Goal: Transaction & Acquisition: Purchase product/service

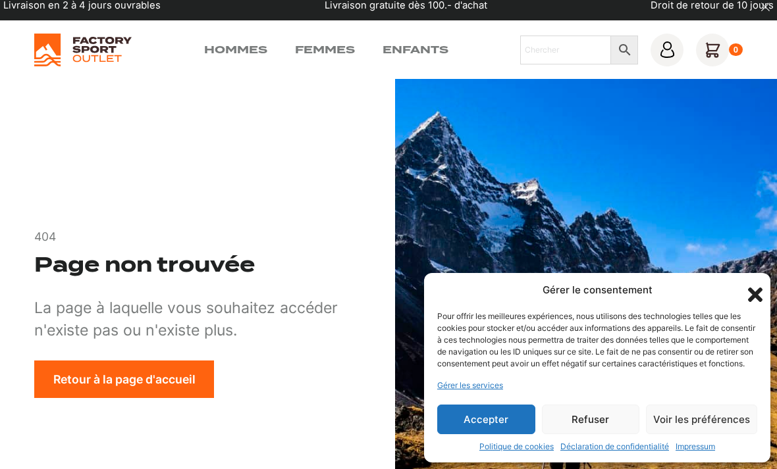
scroll to position [9, 0]
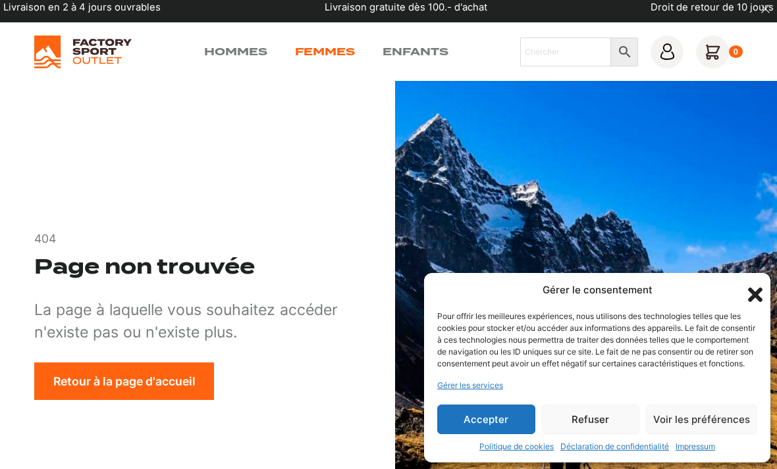
click at [295, 45] on link "Femmes" at bounding box center [325, 52] width 60 height 16
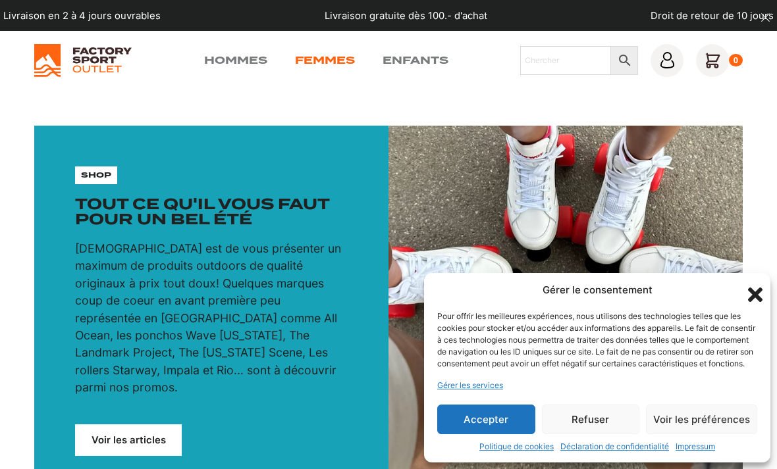
click at [295, 57] on link "Femmes" at bounding box center [325, 61] width 60 height 16
click at [573, 420] on button "Refuser" at bounding box center [591, 420] width 98 height 30
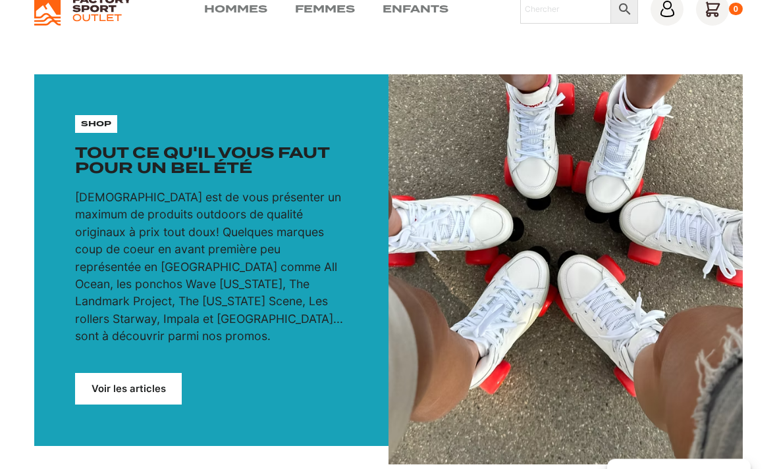
scroll to position [51, 0]
click at [138, 377] on link "Voir les articles" at bounding box center [128, 389] width 106 height 32
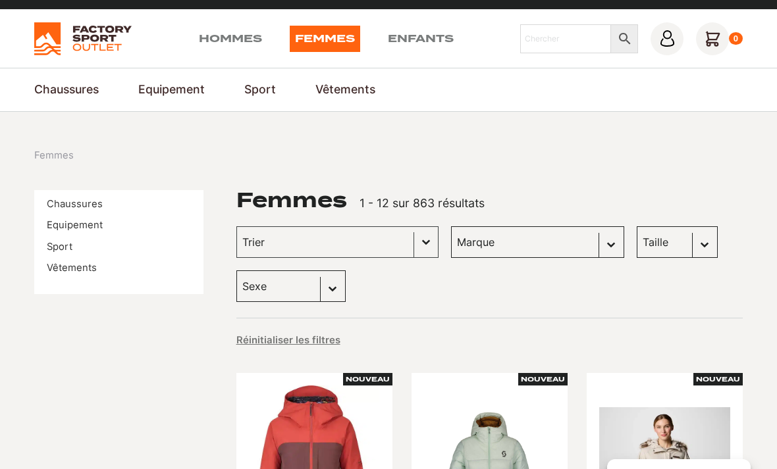
scroll to position [22, 0]
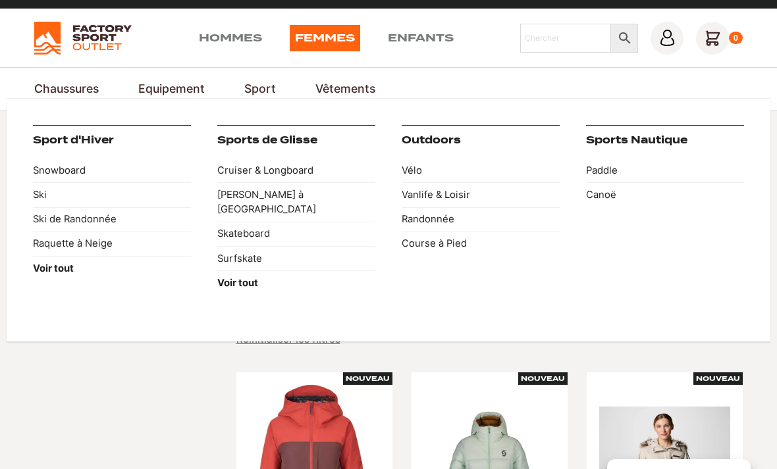
click at [250, 93] on link "Sport" at bounding box center [260, 88] width 32 height 17
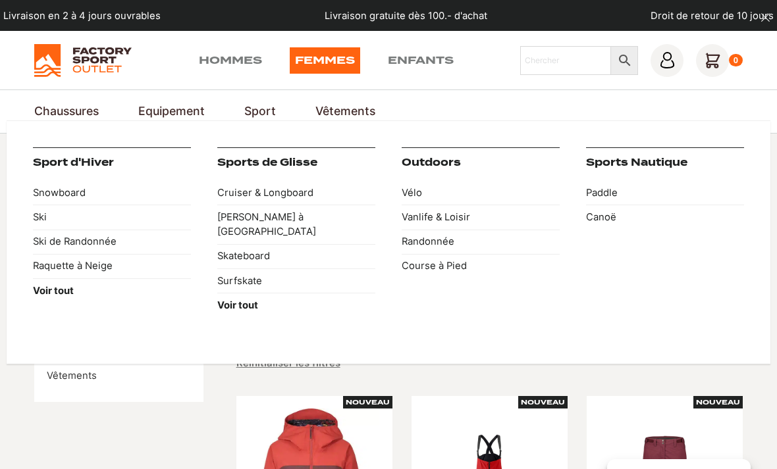
click at [265, 122] on div "Sport d'Hiver Snowboard Ski Ski de Randonnée Raquette à Neige Voir tout Sports …" at bounding box center [389, 242] width 764 height 244
click at [49, 221] on link "Ski" at bounding box center [112, 217] width 158 height 24
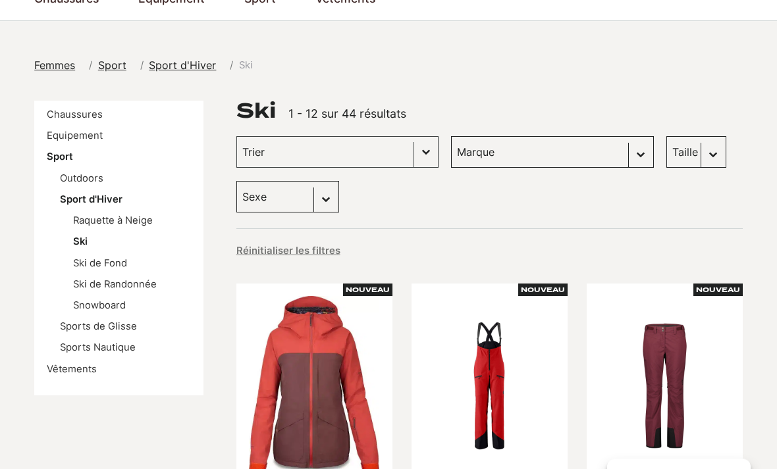
scroll to position [115, 0]
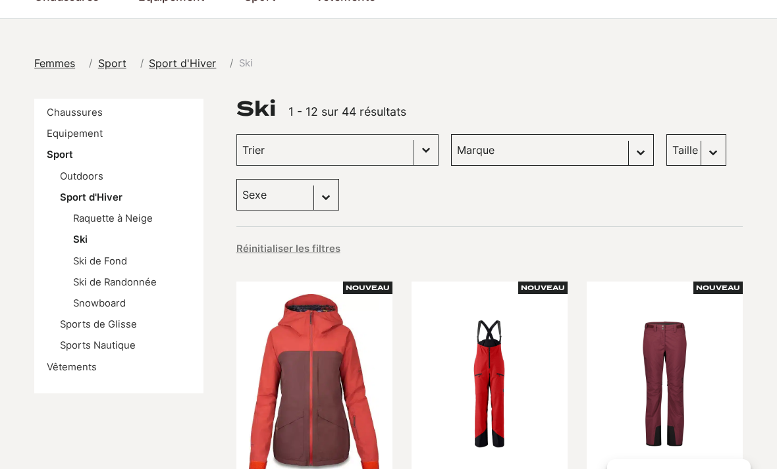
select select "femmes"
click at [394, 153] on div "Trier Trier le contenu Trier Plus récents Plus anciens Prix croissants Prix déc…" at bounding box center [337, 150] width 202 height 32
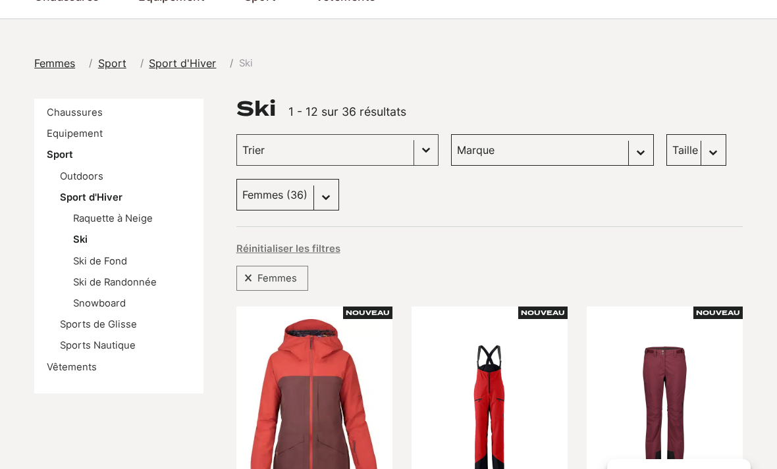
select select "femmes"
click at [414, 153] on button "Basculer la liste" at bounding box center [426, 150] width 24 height 30
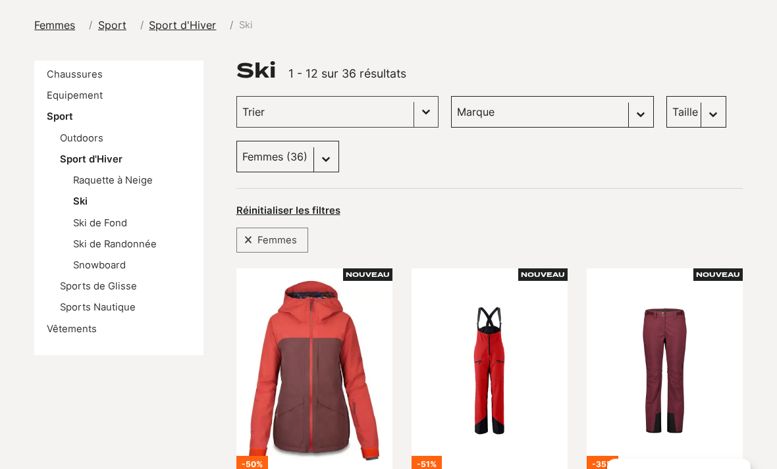
scroll to position [152, 0]
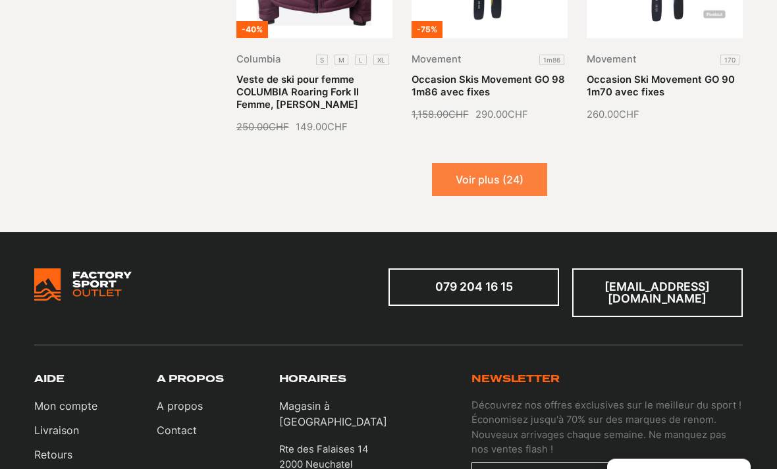
click at [481, 166] on button "Voir plus (24)" at bounding box center [489, 180] width 115 height 33
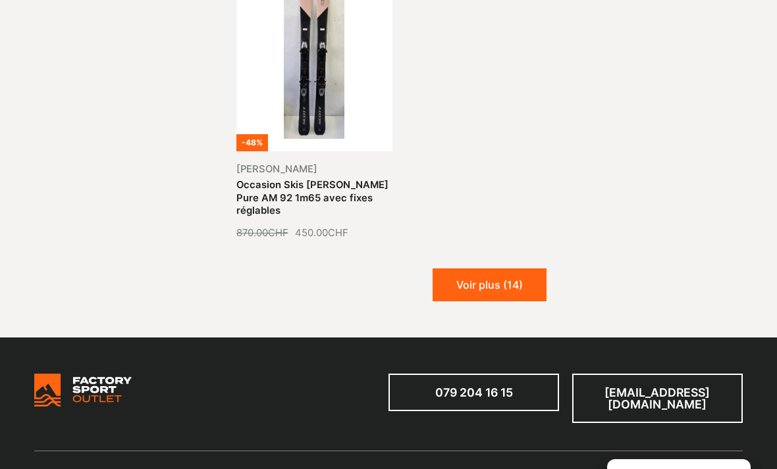
scroll to position [2728, 0]
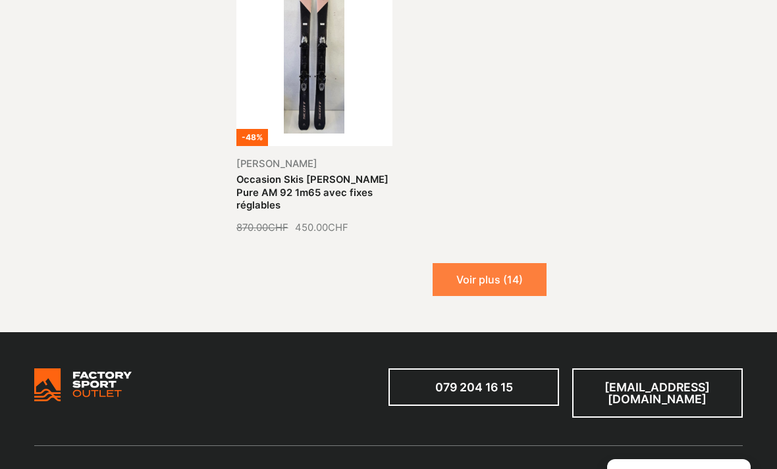
click at [474, 263] on button "Voir plus (14)" at bounding box center [490, 279] width 114 height 33
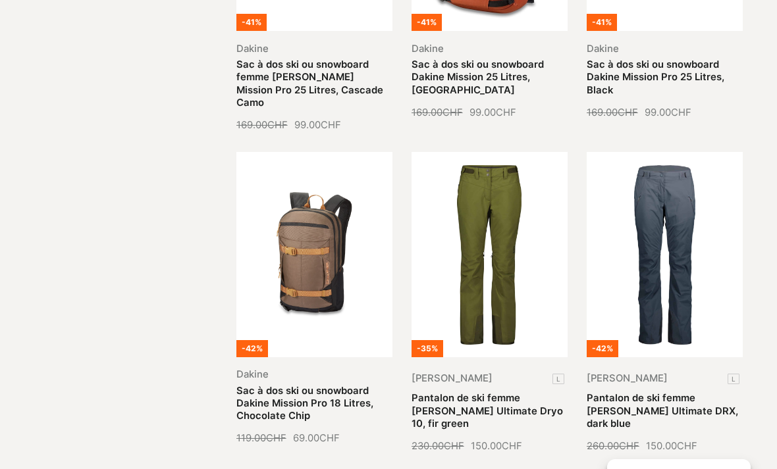
scroll to position [2669, 0]
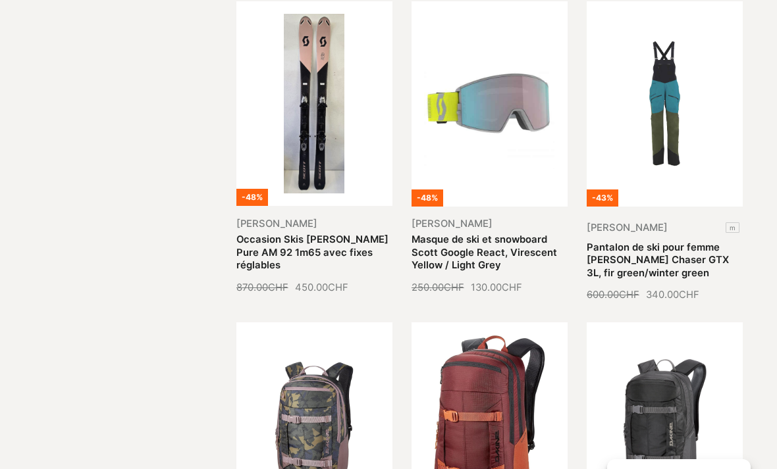
select select
select select "Offcanvas"
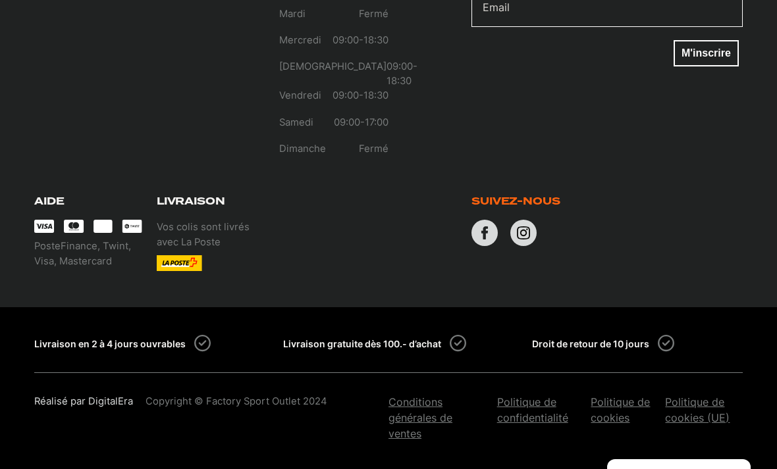
scroll to position [2022, 0]
